Goal: Task Accomplishment & Management: Use online tool/utility

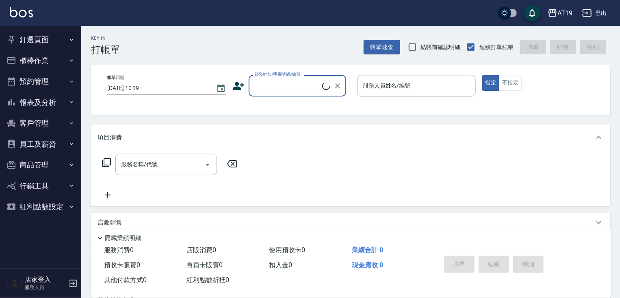
click at [43, 58] on button "櫃檯作業" at bounding box center [40, 60] width 75 height 21
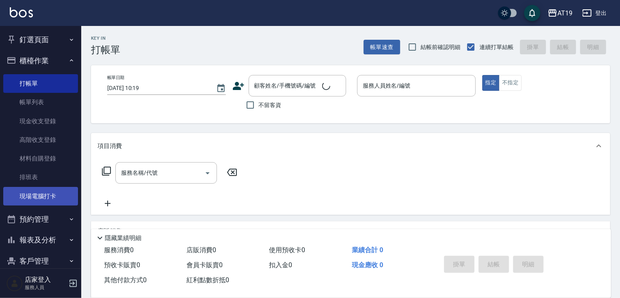
click at [55, 192] on link "現場電腦打卡" at bounding box center [40, 196] width 75 height 19
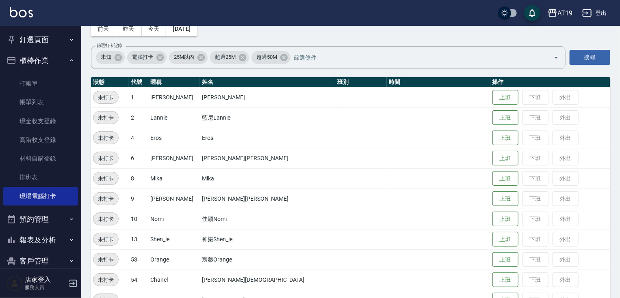
scroll to position [32, 0]
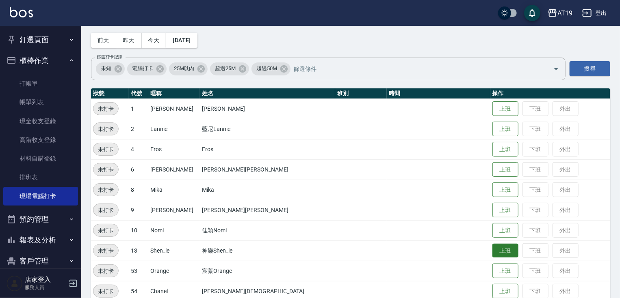
click at [492, 251] on button "上班" at bounding box center [505, 251] width 26 height 14
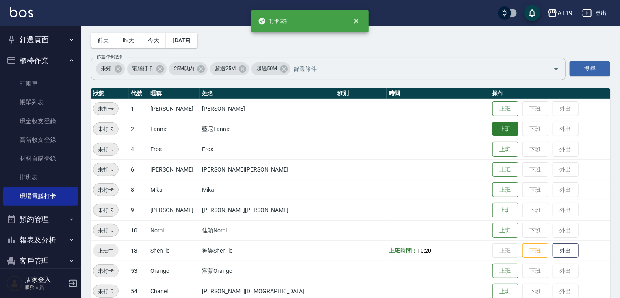
click at [492, 129] on button "上班" at bounding box center [505, 129] width 26 height 14
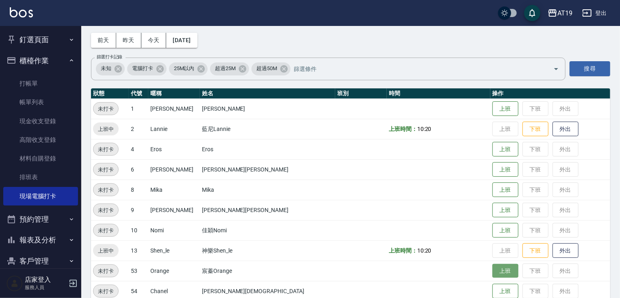
click at [492, 272] on button "上班" at bounding box center [505, 271] width 26 height 14
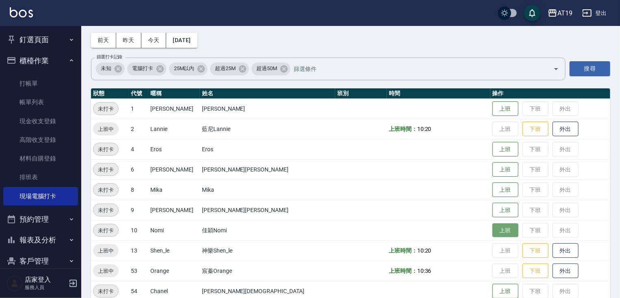
click at [492, 229] on button "上班" at bounding box center [505, 231] width 26 height 14
click at [584, 251] on td "上班 下班 外出" at bounding box center [550, 251] width 120 height 20
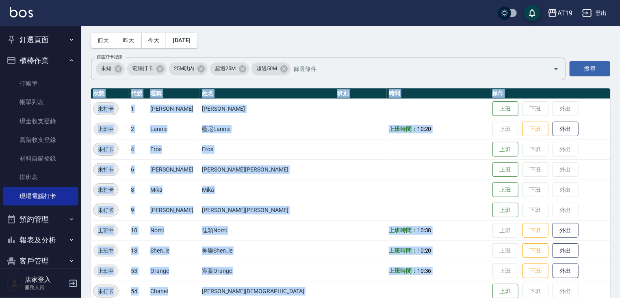
scroll to position [66, 0]
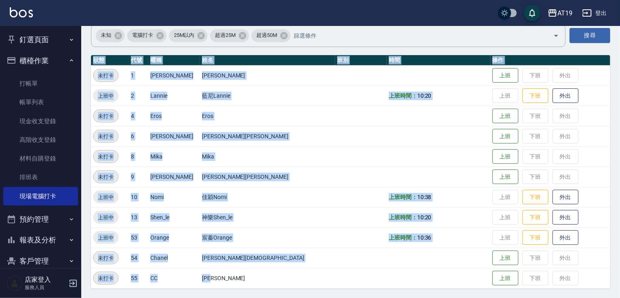
drag, startPoint x: 0, startPoint y: 311, endPoint x: 0, endPoint y: 290, distance: 21.5
click at [0, 279] on html "AT19 登出 釘選頁面 打帳單 帳單列表 排班表 現場電腦打卡 店家日報表 互助日報表 設計師日報表 櫃檯作業 打帳單 帳單列表 現金收支登錄 高階收支登錄…" at bounding box center [310, 116] width 620 height 365
click at [492, 138] on button "上班" at bounding box center [505, 137] width 26 height 14
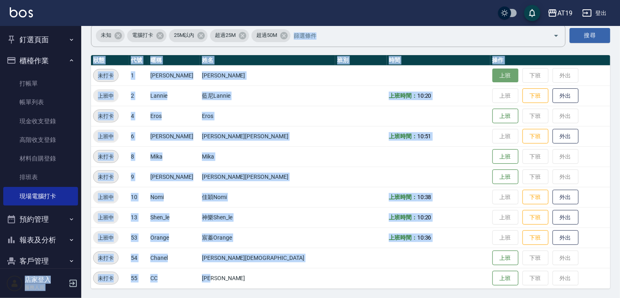
click at [492, 75] on button "上班" at bounding box center [505, 76] width 26 height 14
